Goal: Task Accomplishment & Management: Complete application form

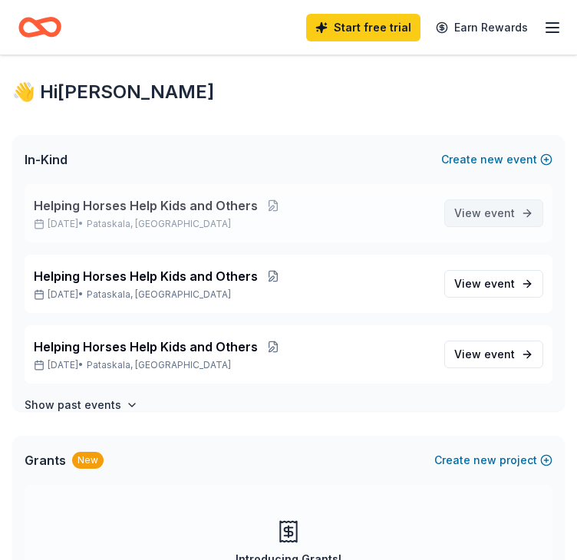
click at [473, 215] on span "View event" at bounding box center [484, 213] width 61 height 18
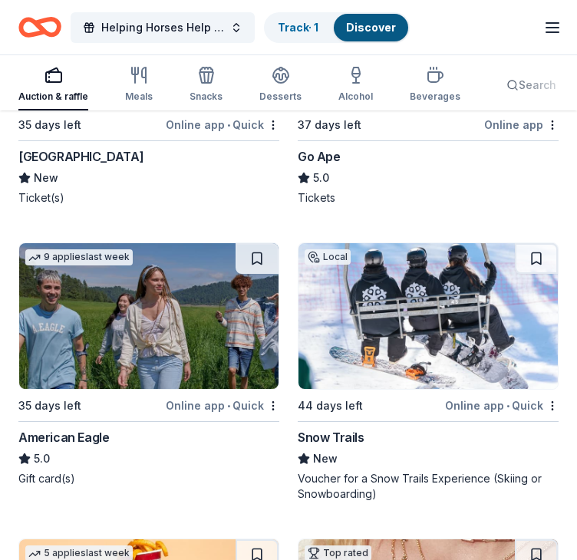
scroll to position [1277, 0]
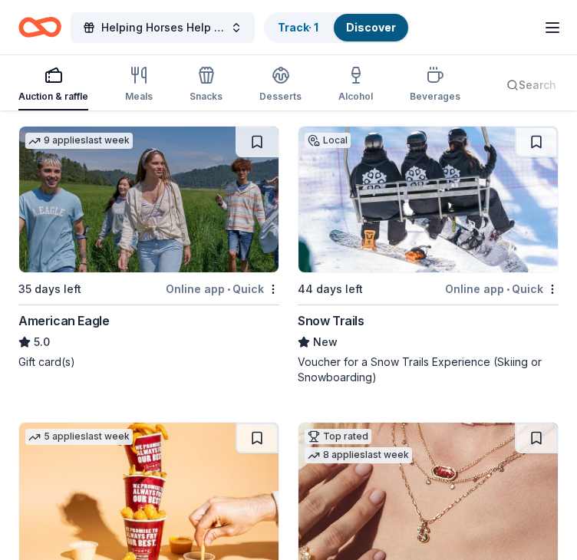
click at [411, 225] on img at bounding box center [428, 200] width 259 height 146
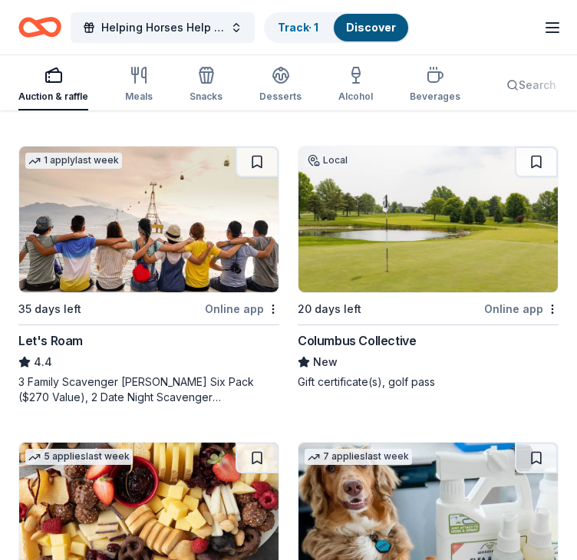
scroll to position [2121, 0]
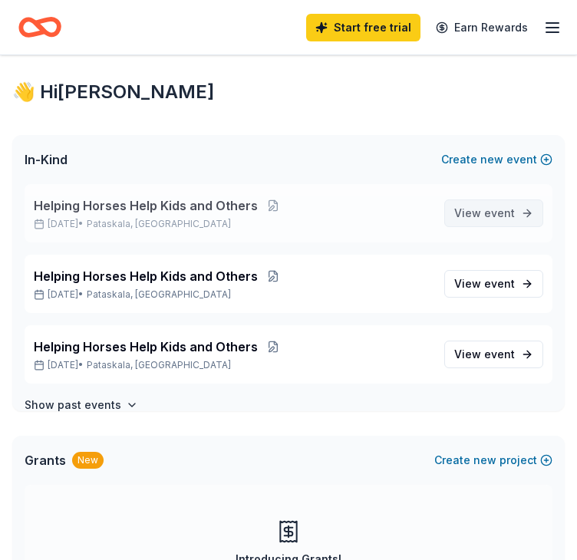
click at [467, 210] on span "View event" at bounding box center [484, 213] width 61 height 18
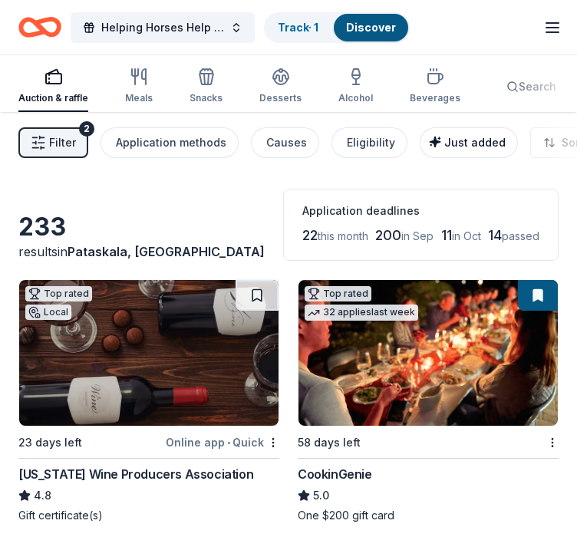
click at [452, 148] on div "Just added" at bounding box center [470, 143] width 71 height 18
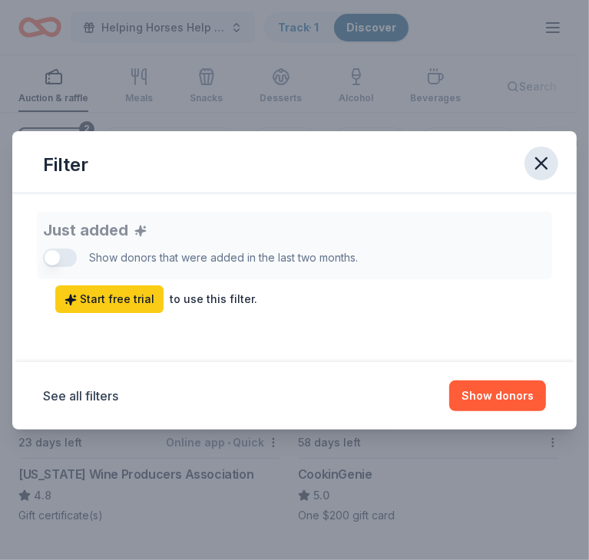
click at [543, 167] on icon "button" at bounding box center [540, 163] width 21 height 21
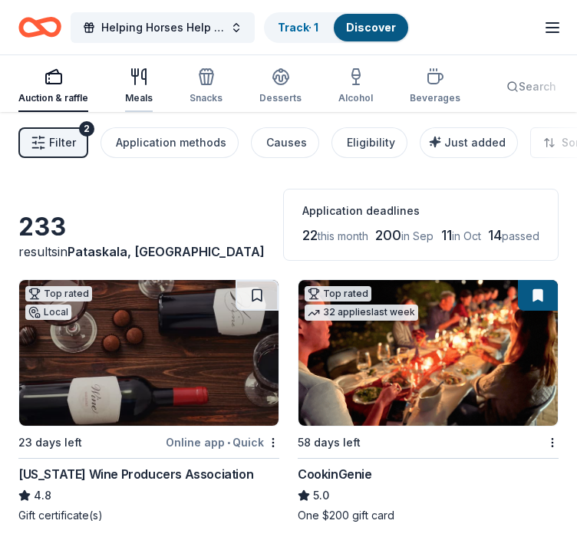
click at [141, 81] on icon "button" at bounding box center [139, 77] width 18 height 18
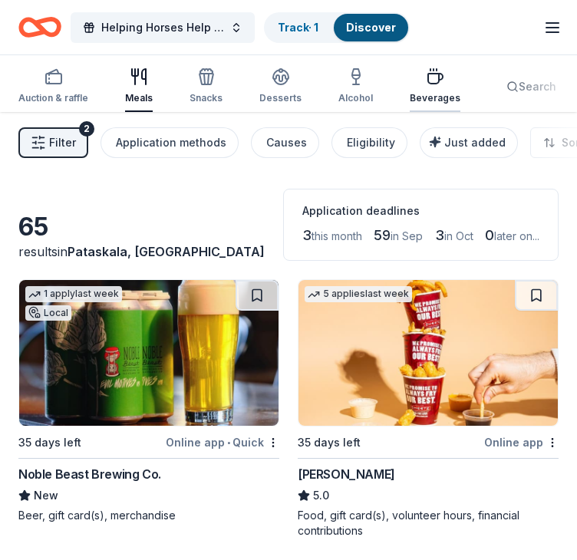
click at [410, 80] on div "button" at bounding box center [435, 77] width 51 height 18
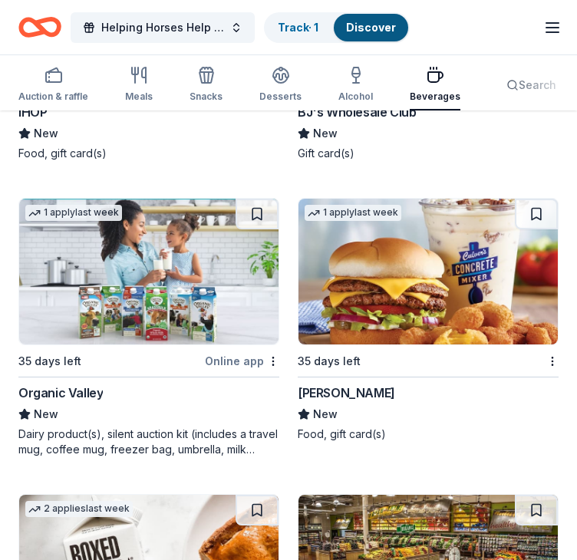
scroll to position [2077, 0]
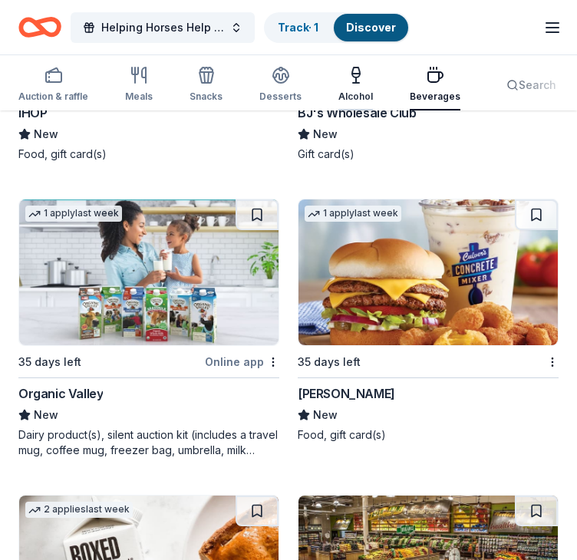
click at [341, 91] on div "Alcohol" at bounding box center [355, 97] width 35 height 12
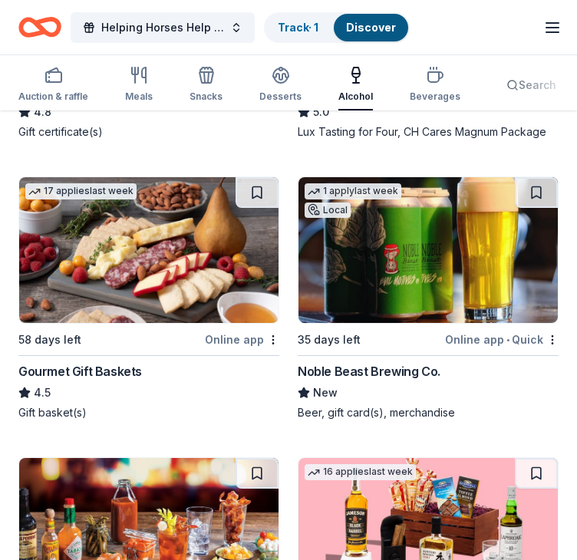
scroll to position [384, 0]
click at [414, 253] on img at bounding box center [428, 250] width 259 height 146
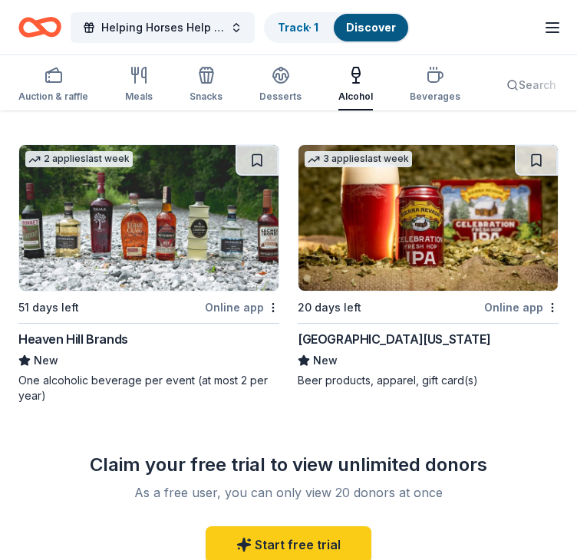
scroll to position [2117, 0]
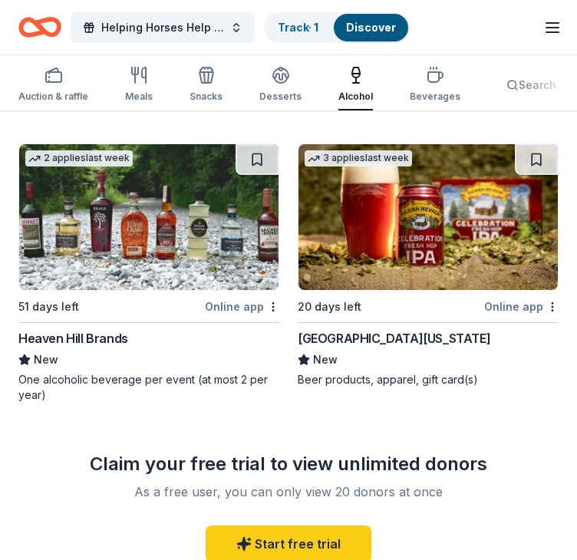
click at [197, 231] on img at bounding box center [148, 217] width 259 height 146
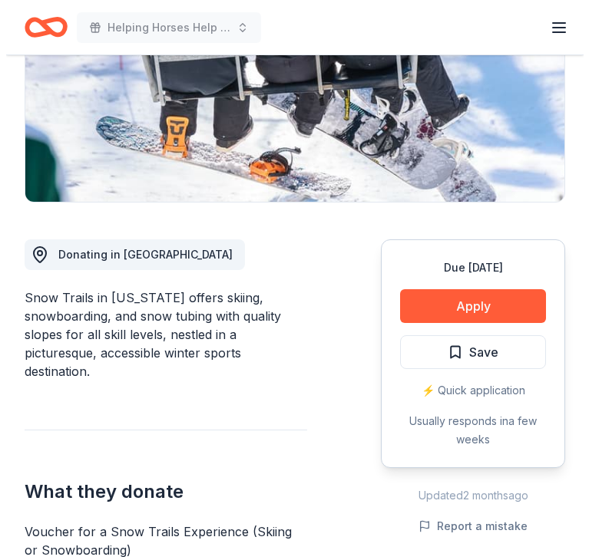
scroll to position [279, 0]
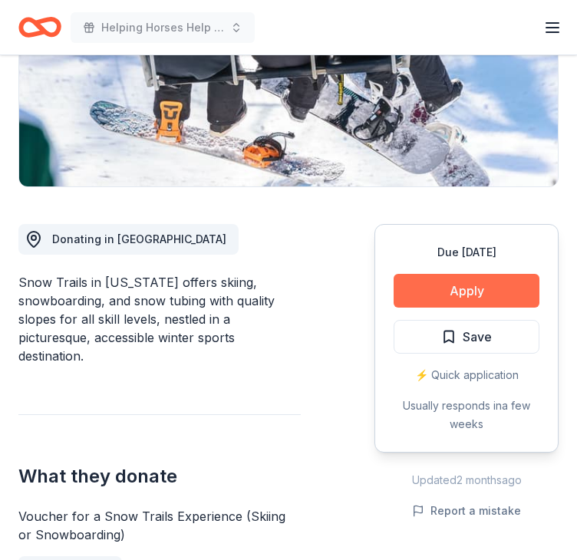
click at [467, 290] on button "Apply" at bounding box center [467, 291] width 146 height 34
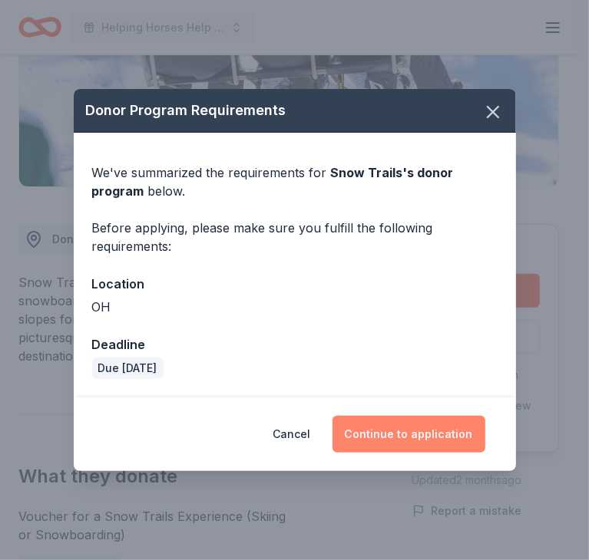
click at [393, 425] on button "Continue to application" at bounding box center [408, 434] width 153 height 37
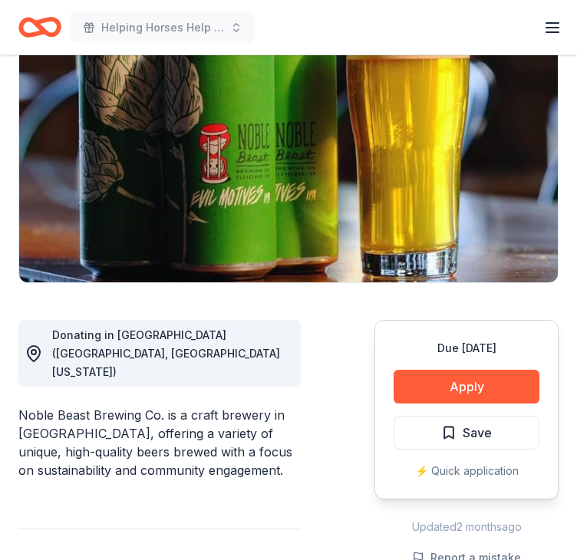
scroll to position [48, 0]
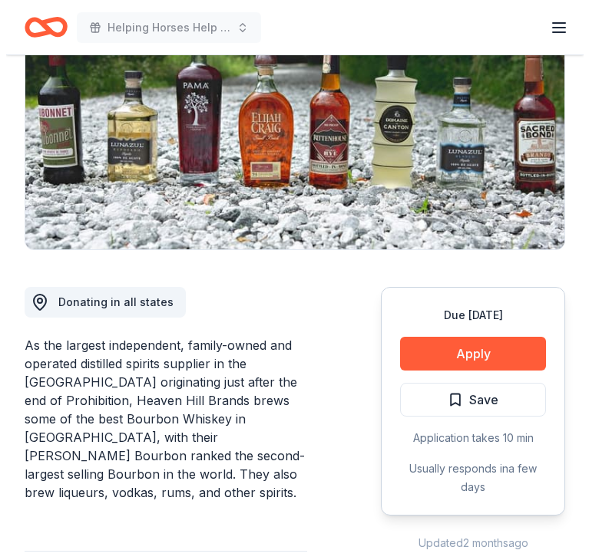
scroll to position [226, 0]
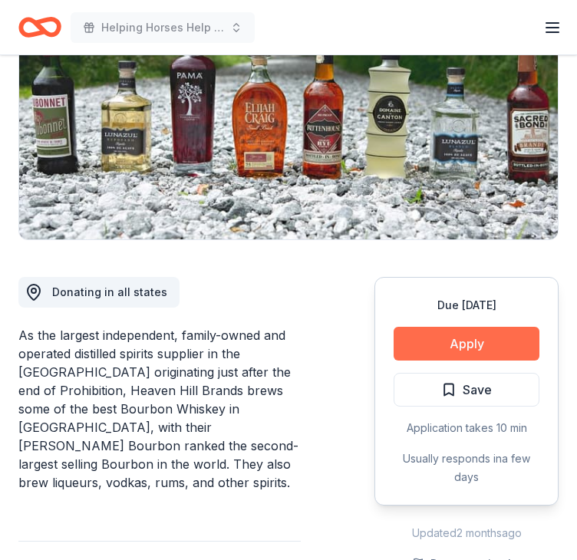
click at [463, 345] on button "Apply" at bounding box center [467, 344] width 146 height 34
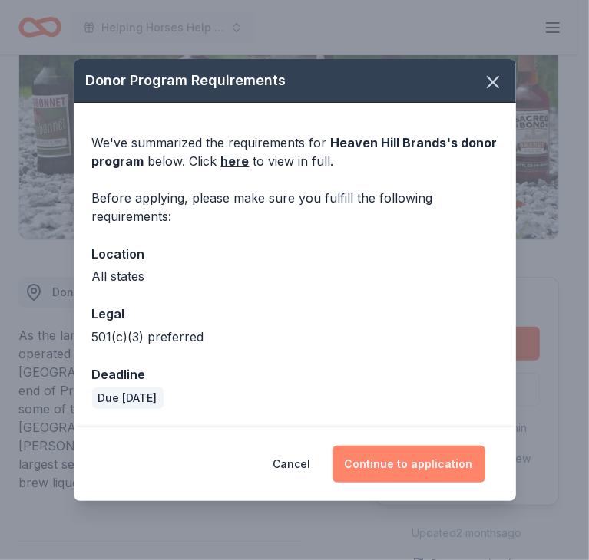
click at [374, 453] on button "Continue to application" at bounding box center [408, 464] width 153 height 37
